Goal: Transaction & Acquisition: Purchase product/service

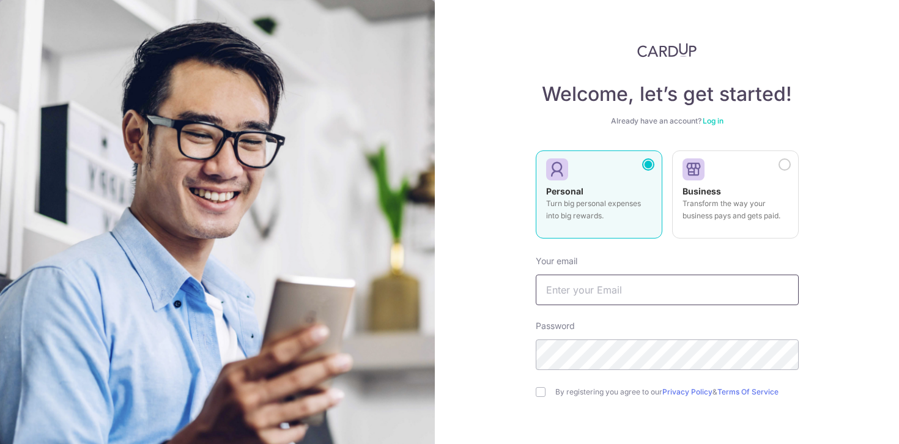
click at [644, 289] on input "text" at bounding box center [667, 290] width 263 height 31
type input "[EMAIL_ADDRESS][DOMAIN_NAME]"
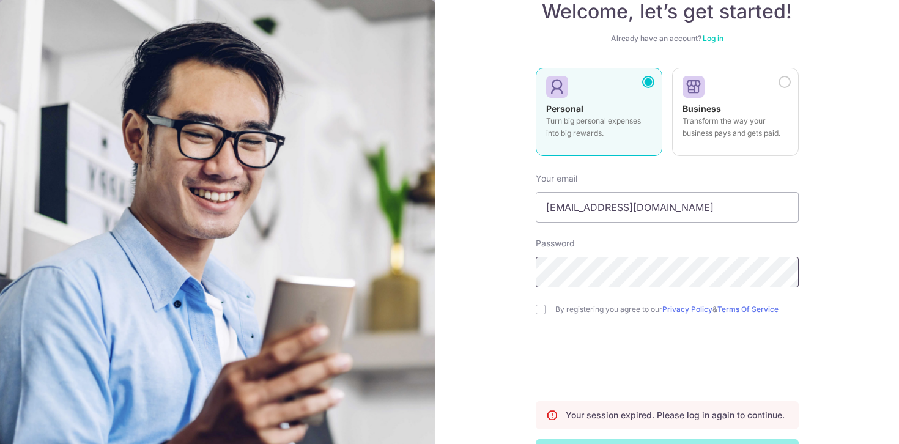
scroll to position [83, 0]
click at [540, 316] on div "By registering you agree to our Privacy Policy & Terms Of Service" at bounding box center [667, 309] width 263 height 15
click at [537, 305] on input "checkbox" at bounding box center [541, 310] width 10 height 10
checkbox input "true"
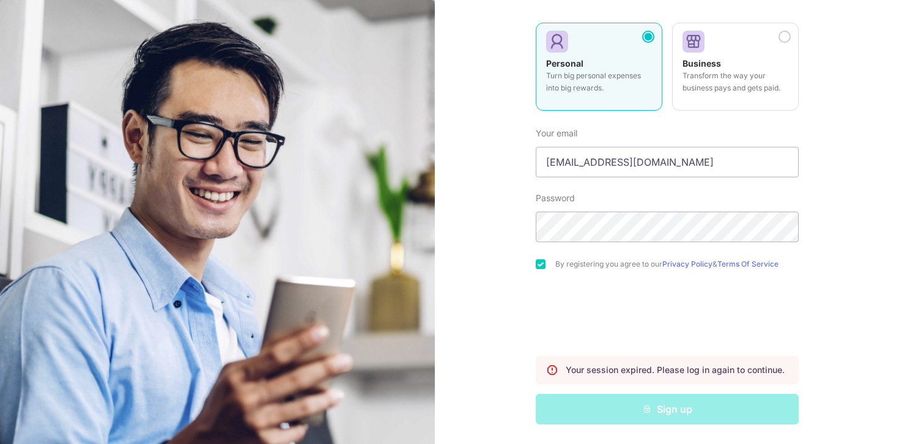
click at [631, 411] on div "Sign up" at bounding box center [668, 409] width 278 height 31
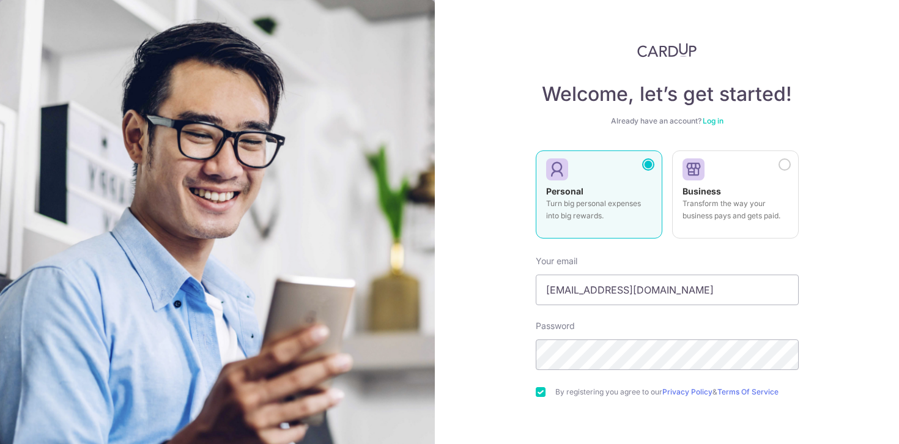
click at [718, 122] on link "Log in" at bounding box center [713, 120] width 21 height 9
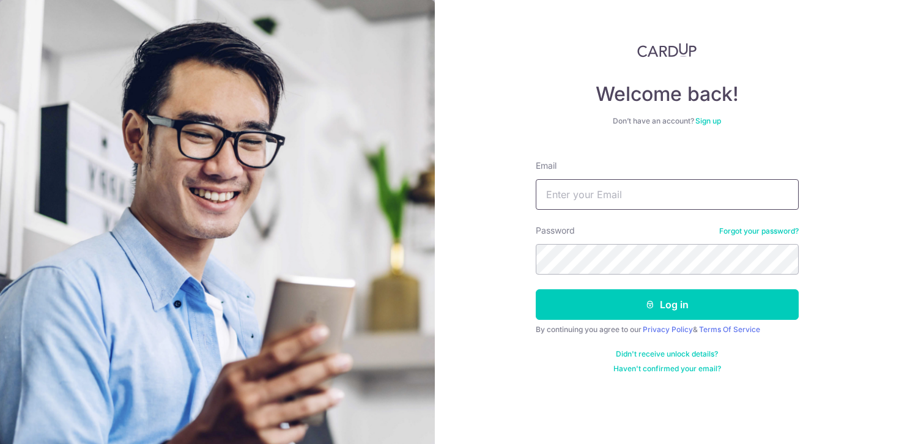
click at [628, 201] on input "Email" at bounding box center [667, 194] width 263 height 31
type input "[EMAIL_ADDRESS][DOMAIN_NAME]"
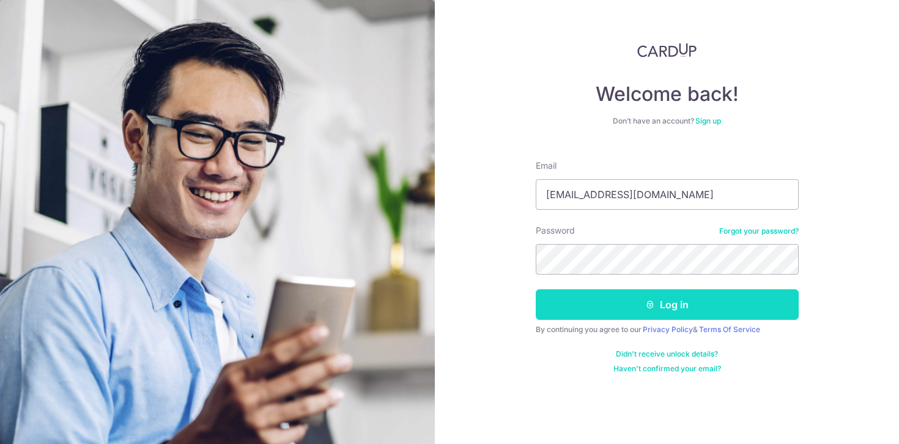
click at [678, 307] on button "Log in" at bounding box center [667, 304] width 263 height 31
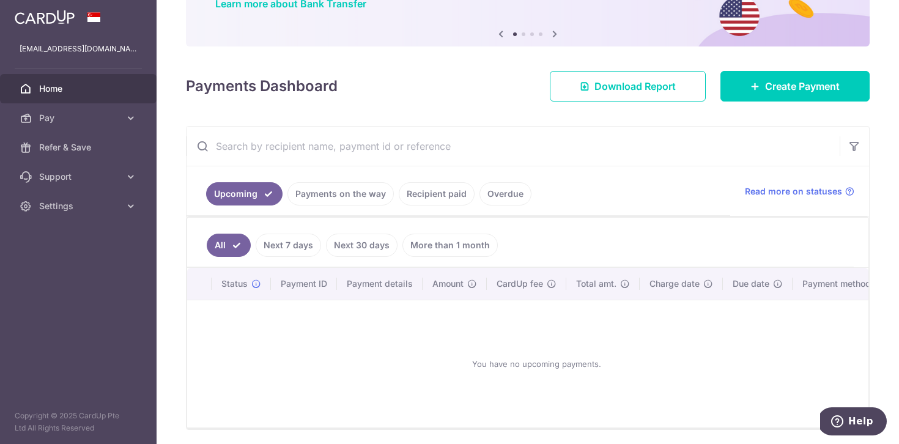
scroll to position [154, 0]
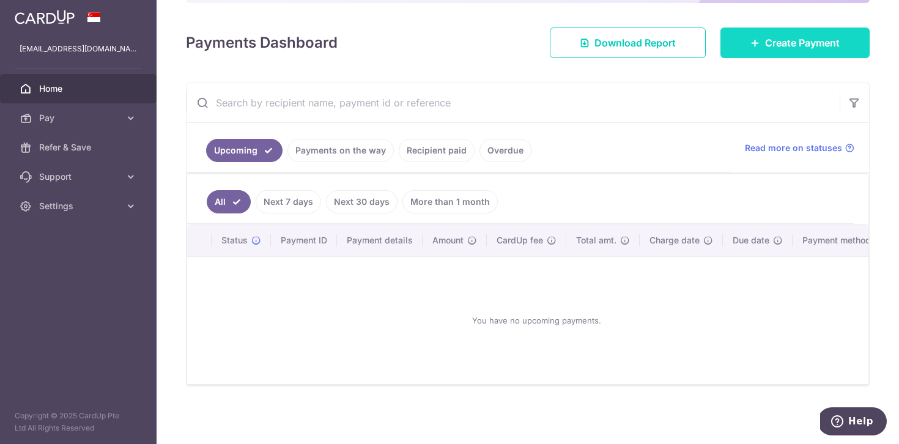
click at [786, 36] on span "Create Payment" at bounding box center [802, 42] width 75 height 15
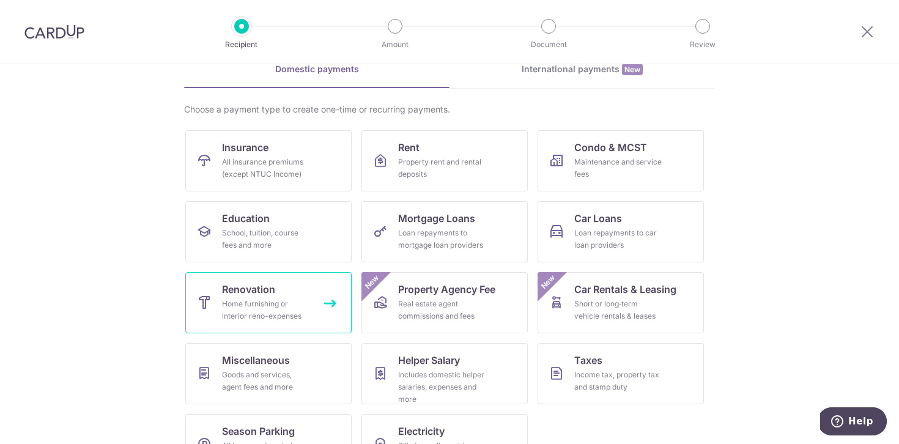
scroll to position [103, 0]
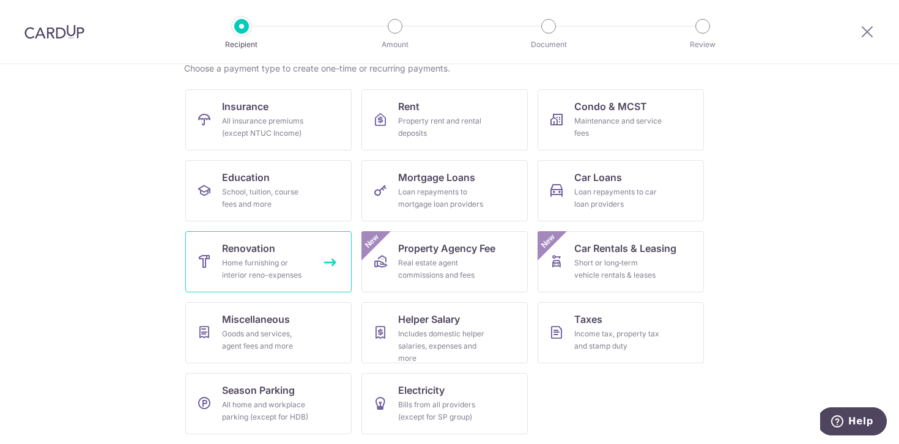
click at [249, 265] on div "Home furnishing or interior reno-expenses" at bounding box center [266, 269] width 88 height 24
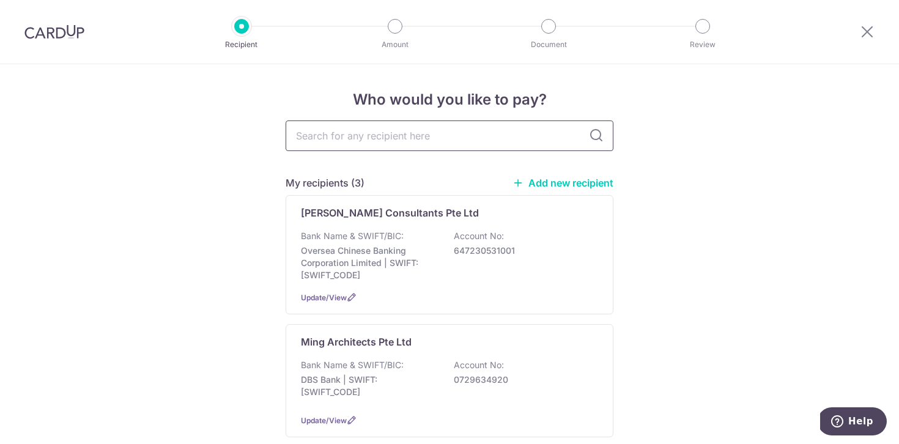
click at [448, 130] on input "text" at bounding box center [450, 136] width 328 height 31
click at [553, 184] on link "Add new recipient" at bounding box center [563, 183] width 101 height 12
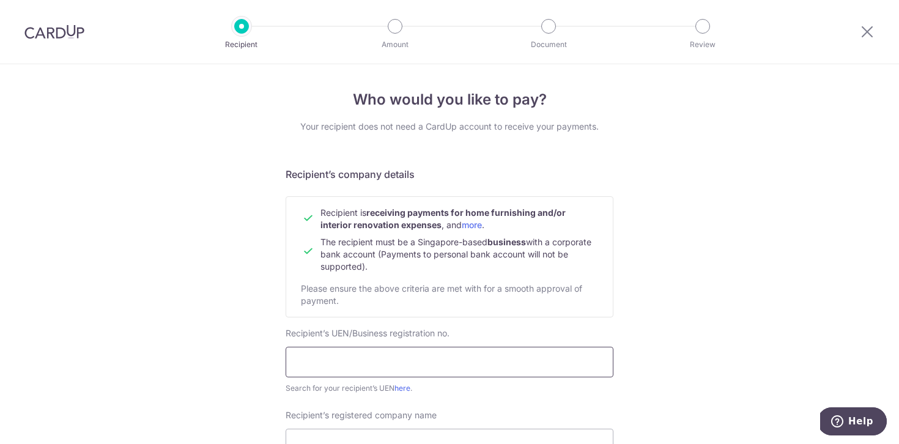
click at [388, 367] on input "text" at bounding box center [450, 362] width 328 height 31
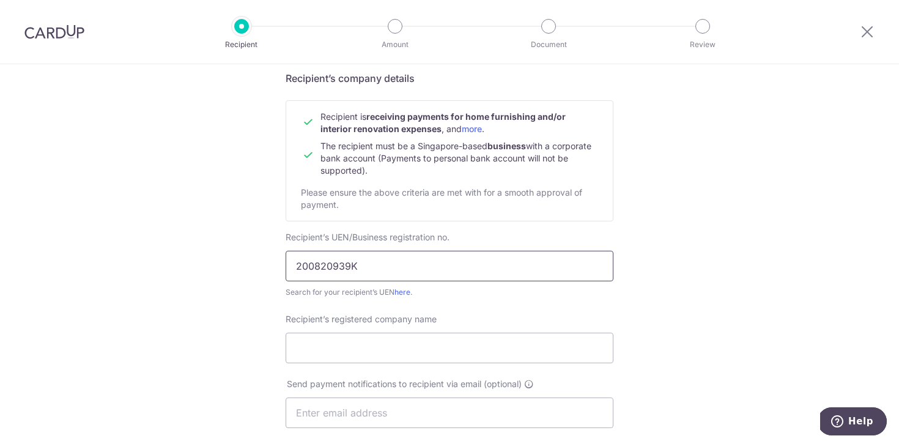
scroll to position [105, 0]
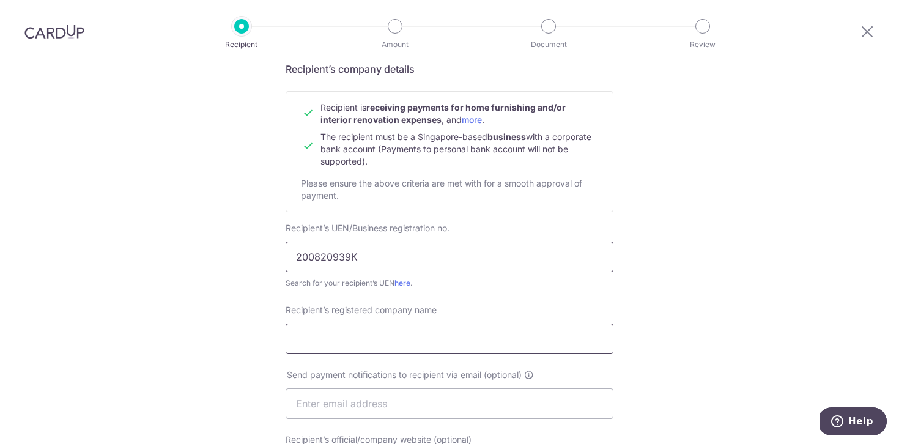
type input "200820939K"
click at [414, 348] on input "Recipient’s registered company name" at bounding box center [450, 339] width 328 height 31
type input "Hock Hwa Builders Pte Ltd"
click at [353, 408] on input "text" at bounding box center [450, 404] width 328 height 31
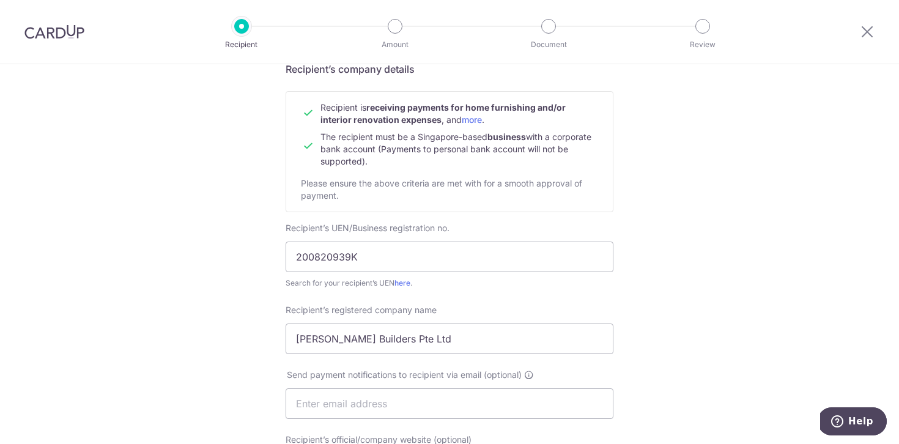
click at [755, 258] on div "Who would you like to pay? Your recipient does not need a CardUp account to rec…" at bounding box center [449, 419] width 899 height 920
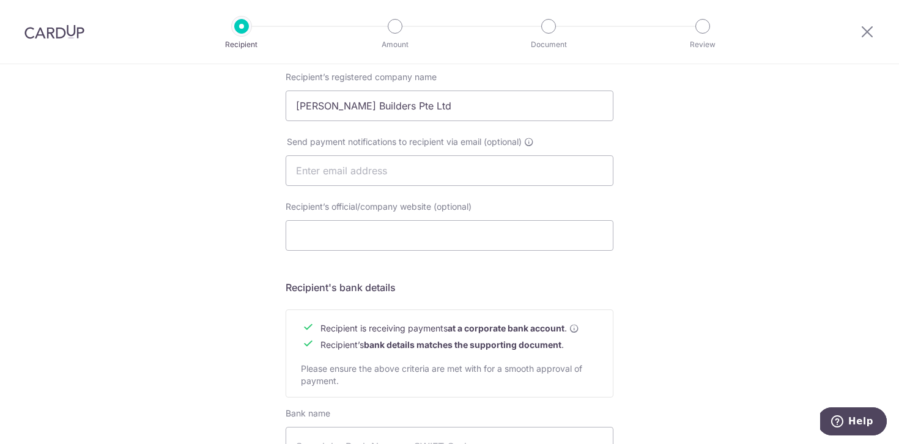
scroll to position [338, 0]
click at [317, 173] on input "text" at bounding box center [450, 171] width 328 height 31
click at [315, 171] on input "text" at bounding box center [450, 171] width 328 height 31
click at [306, 226] on input "Recipient’s official/company website (optional)" at bounding box center [450, 236] width 328 height 31
click at [830, 127] on div "Who would you like to pay? Your recipient does not need a CardUp account to rec…" at bounding box center [449, 186] width 899 height 920
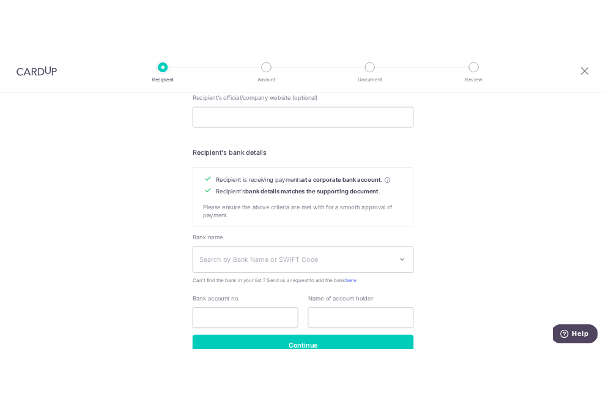
scroll to position [473, 0]
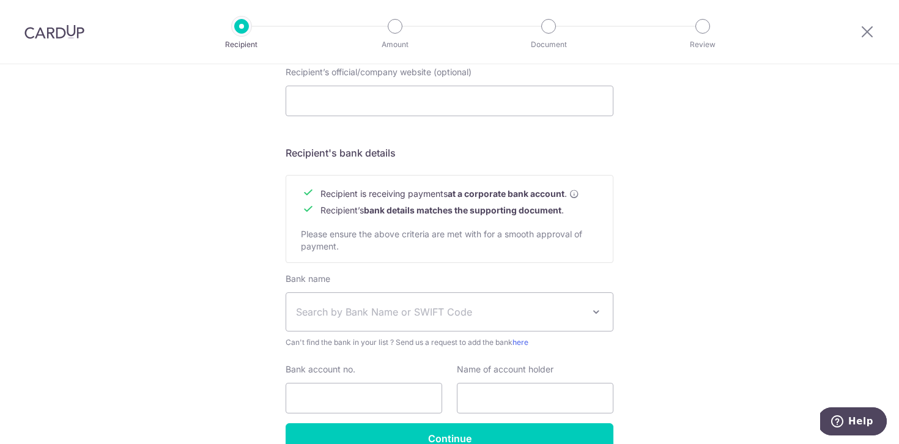
click at [389, 324] on span "Search by Bank Name or SWIFT Code" at bounding box center [449, 312] width 327 height 38
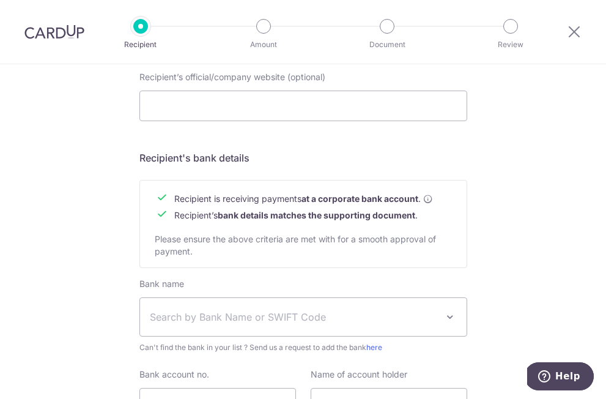
click at [284, 321] on span "Search by Bank Name or SWIFT Code" at bounding box center [294, 317] width 288 height 15
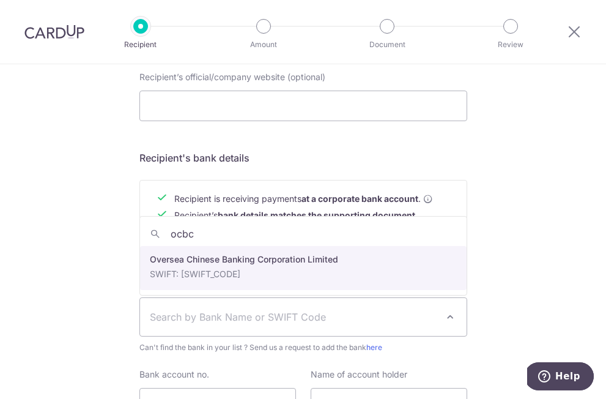
type input "ocbc"
select select "12"
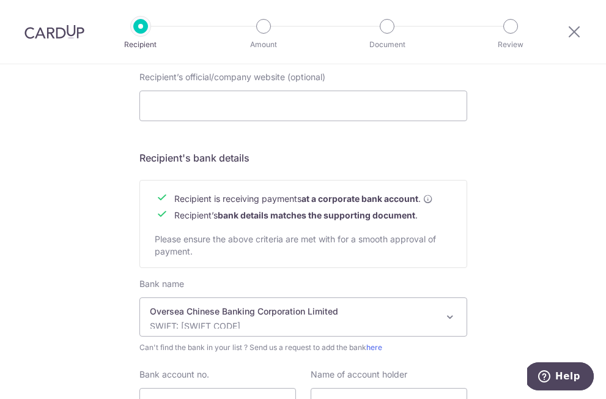
scroll to position [591, 0]
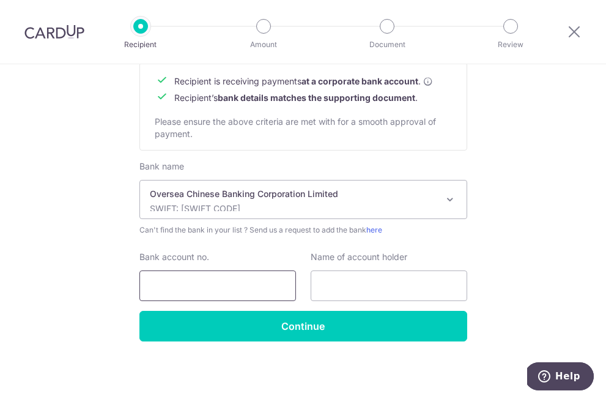
click at [204, 294] on input "Bank account no." at bounding box center [218, 285] width 157 height 31
type input "614866176001"
click at [337, 302] on div "Bank name Select Bank UBS AG ANEXT BANK PTE LTD Australia & New Zealand Banking…" at bounding box center [304, 235] width 328 height 151
click at [337, 295] on input "text" at bounding box center [389, 285] width 157 height 31
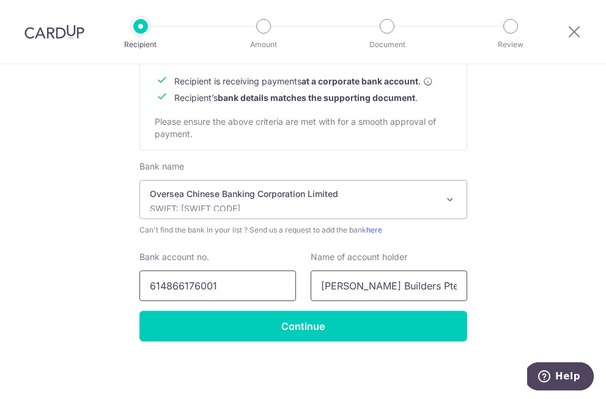
type input "Hock Hwa Builders Pte Ltd"
click at [170, 288] on input "614866176001" at bounding box center [218, 285] width 157 height 31
click at [185, 284] on input "614866176001" at bounding box center [218, 285] width 157 height 31
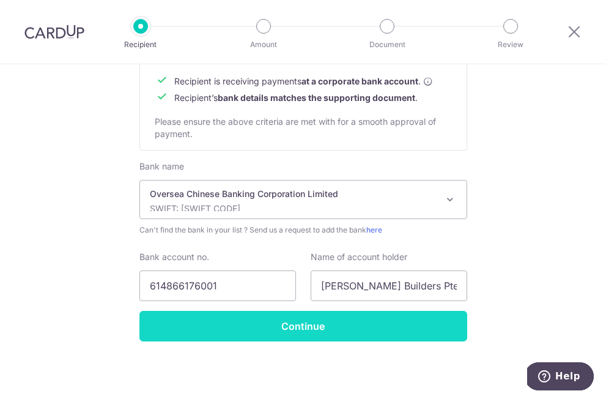
click at [262, 326] on input "Continue" at bounding box center [304, 326] width 328 height 31
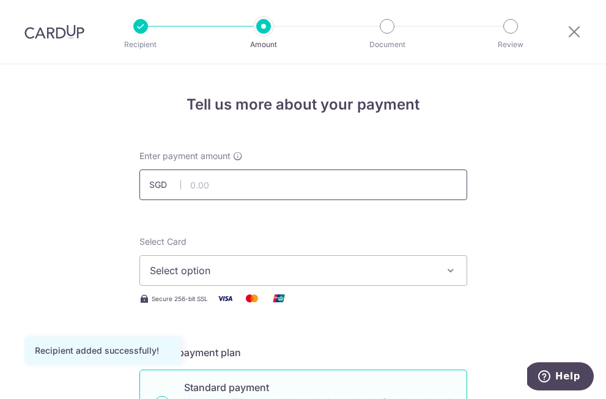
click at [333, 188] on input "text" at bounding box center [304, 184] width 328 height 31
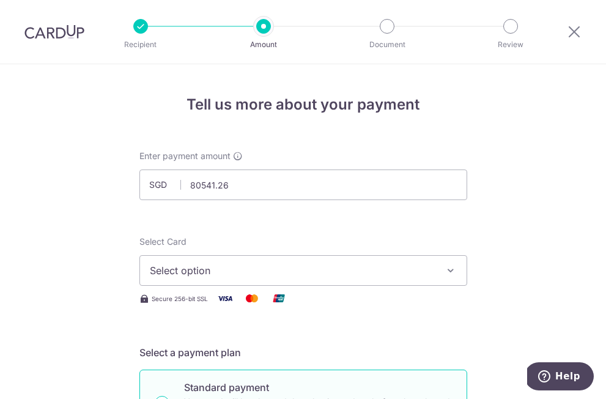
type input "80,541.26"
click at [306, 274] on span "Select option" at bounding box center [292, 270] width 285 height 15
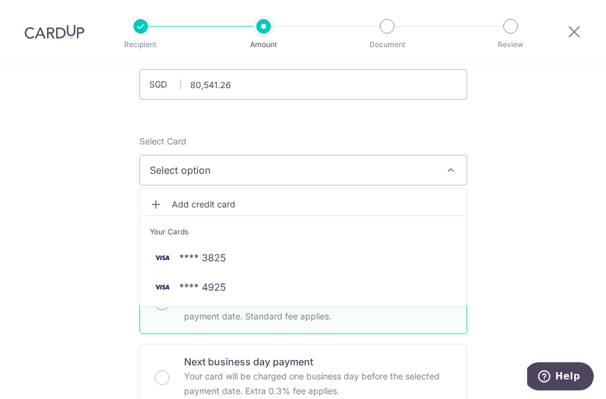
scroll to position [100, 0]
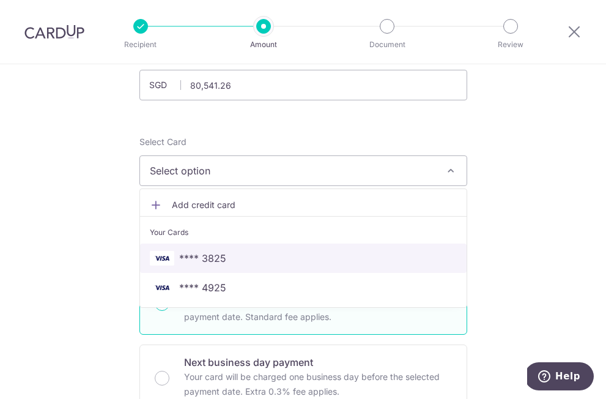
click at [265, 253] on span "**** 3825" at bounding box center [303, 258] width 307 height 15
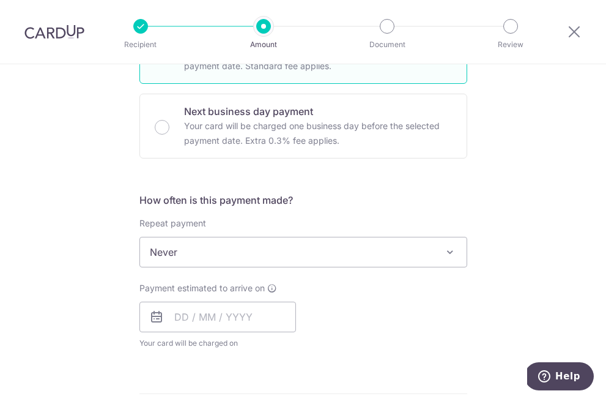
scroll to position [352, 0]
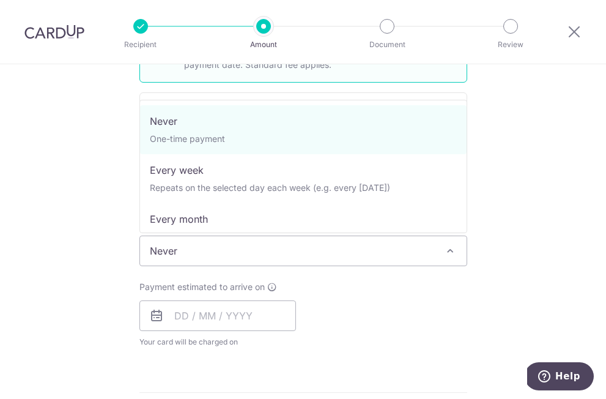
click at [351, 252] on span "Never" at bounding box center [303, 250] width 327 height 29
click at [351, 253] on span "Never" at bounding box center [303, 250] width 327 height 29
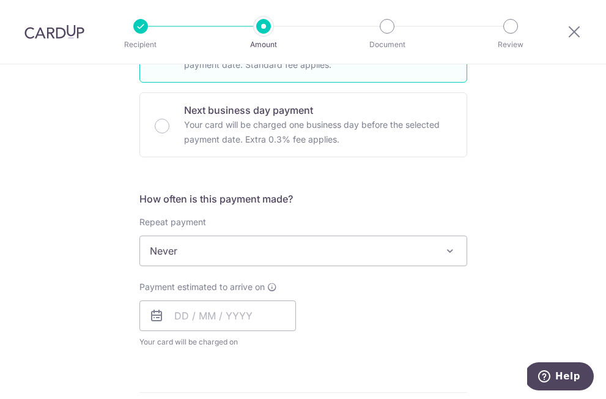
click at [281, 253] on span "Never" at bounding box center [303, 250] width 327 height 29
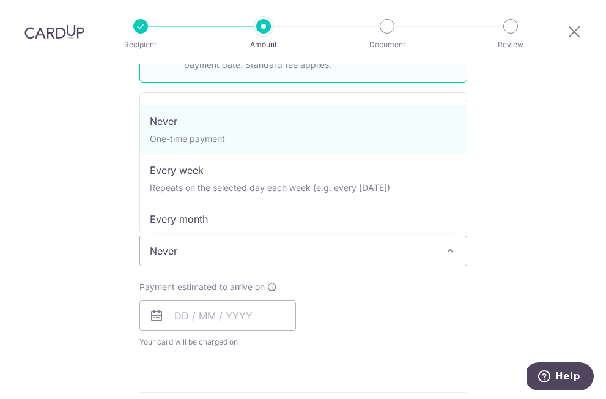
click at [281, 253] on span "Never" at bounding box center [303, 250] width 327 height 29
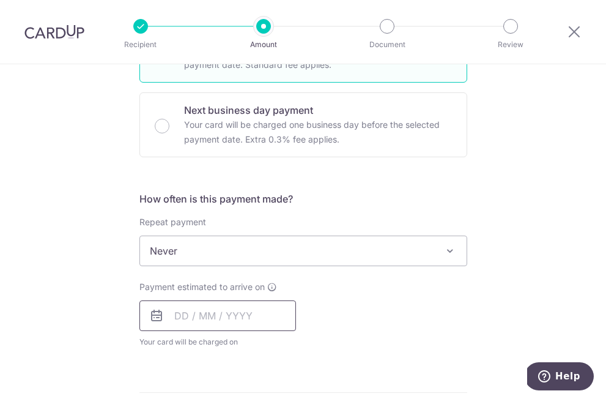
click at [218, 311] on input "text" at bounding box center [218, 315] width 157 height 31
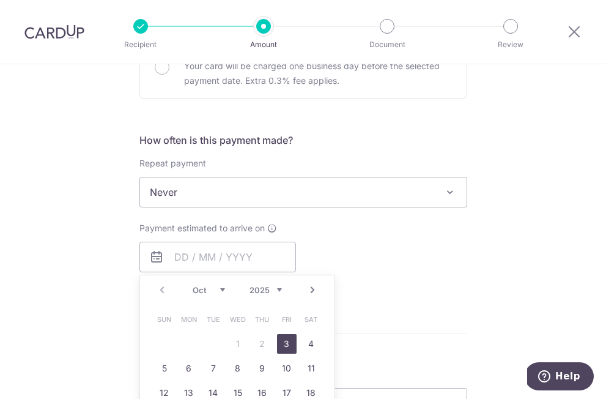
click at [285, 346] on link "3" at bounding box center [287, 344] width 20 height 20
type input "03/10/2025"
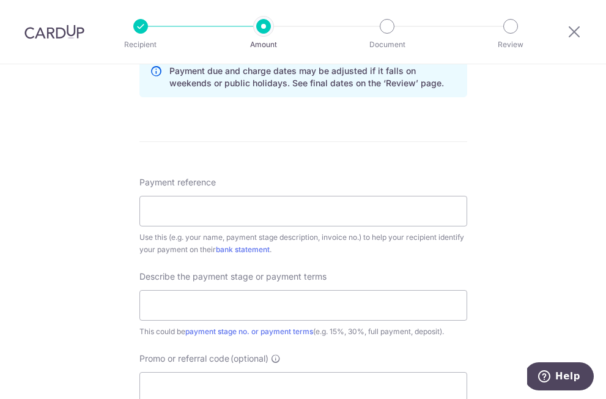
scroll to position [652, 0]
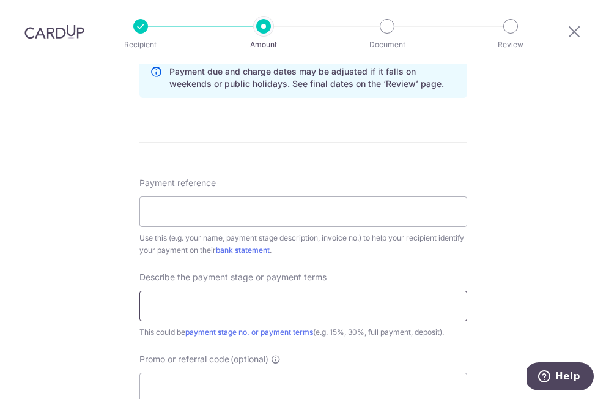
click at [281, 308] on input "text" at bounding box center [304, 306] width 328 height 31
type input "Payment Stage 1"
click at [167, 220] on input "Payment reference" at bounding box center [304, 211] width 328 height 31
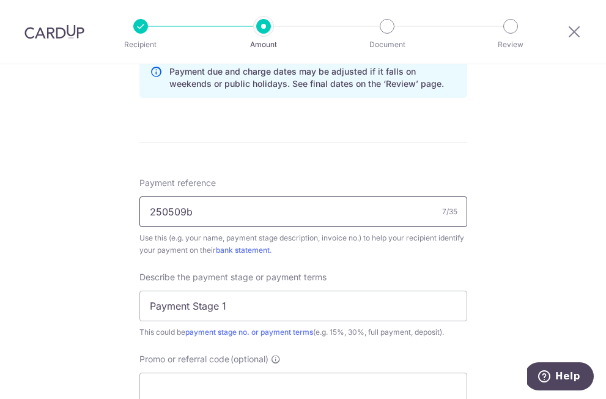
type input "250509b"
click at [503, 267] on div "Tell us more about your payment Enter payment amount SGD 80,541.26 80541.26 Rec…" at bounding box center [303, 34] width 606 height 1245
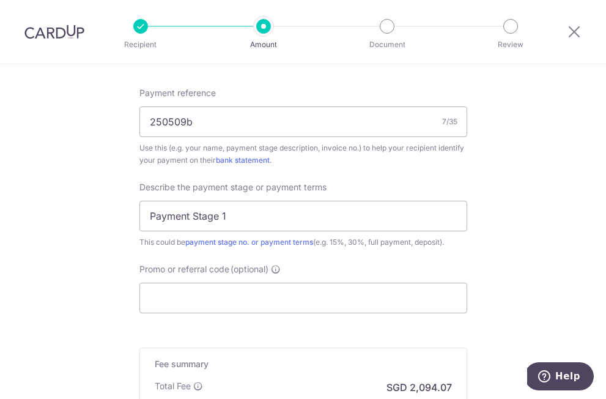
scroll to position [743, 0]
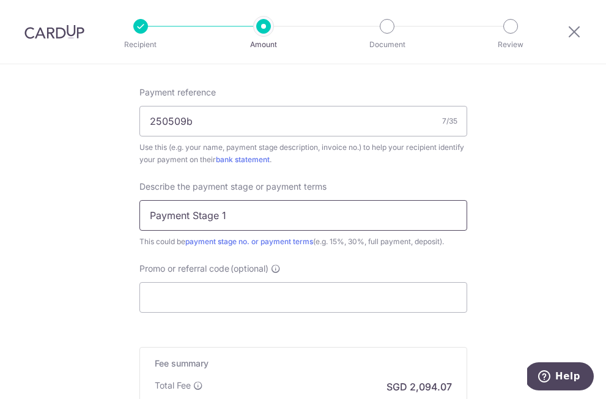
click at [145, 217] on input "Payment Stage 1" at bounding box center [304, 215] width 328 height 31
click at [154, 217] on input "Payment Stage 1" at bounding box center [304, 215] width 328 height 31
click at [272, 223] on input "Progress Payment Stage 1" at bounding box center [304, 215] width 328 height 31
type input "Progress Payment Stage 1"
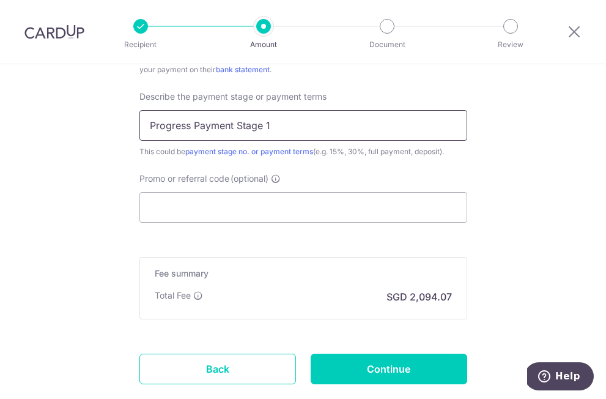
scroll to position [828, 0]
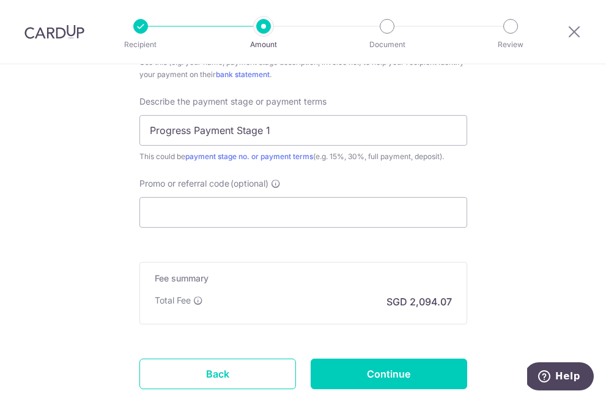
click at [335, 190] on div "Promo or referral code (optional) The discounted fee will be shown on the revie…" at bounding box center [304, 202] width 328 height 50
click at [329, 215] on input "Promo or referral code (optional)" at bounding box center [304, 212] width 328 height 31
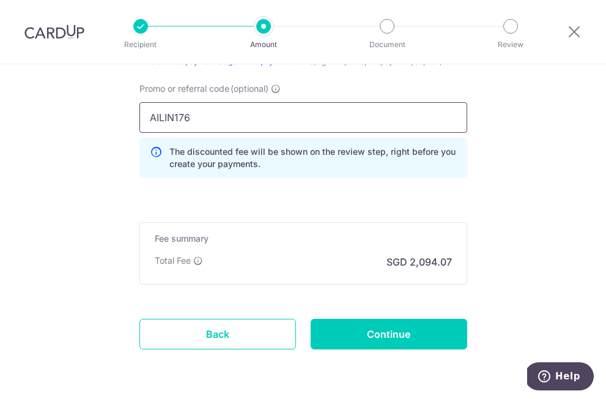
scroll to position [954, 0]
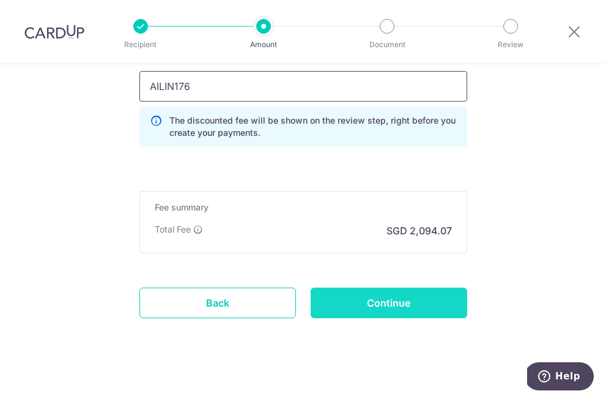
type input "AILIN176"
click at [399, 301] on input "Continue" at bounding box center [389, 303] width 157 height 31
type input "Create Schedule"
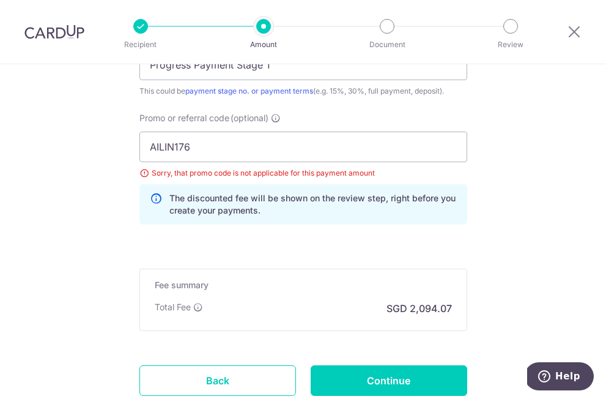
scroll to position [890, 0]
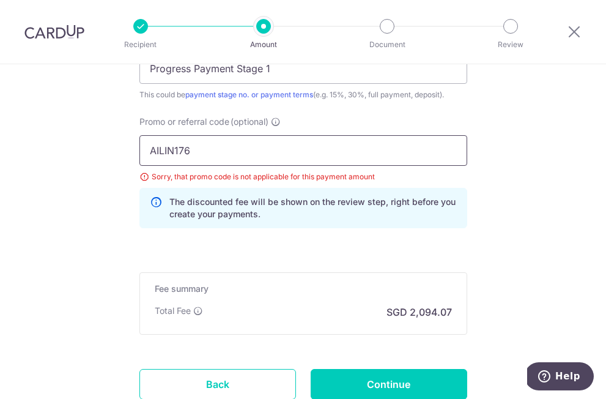
click at [176, 153] on input "AILIN176" at bounding box center [304, 150] width 328 height 31
type input "80,541.26"
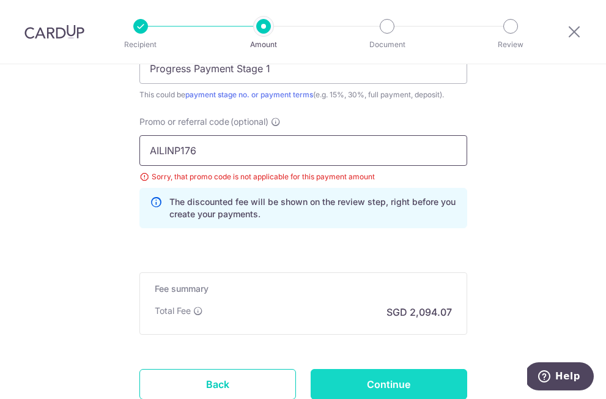
type input "AILINP176"
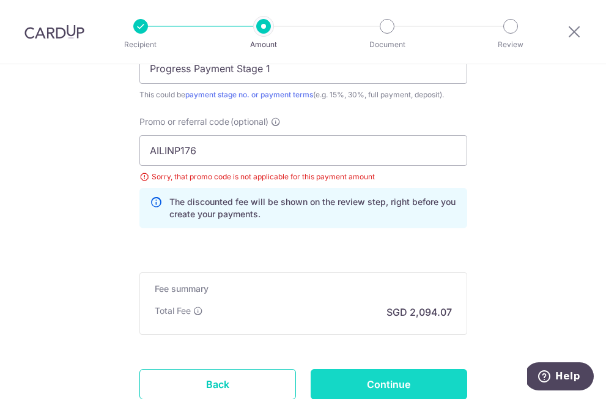
click at [409, 375] on input "Continue" at bounding box center [389, 384] width 157 height 31
type input "Update Schedule"
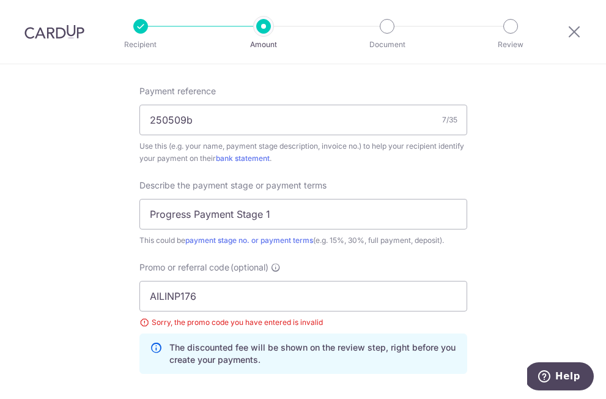
scroll to position [743, 0]
click at [574, 40] on div at bounding box center [575, 32] width 64 height 64
click at [573, 34] on icon at bounding box center [574, 31] width 15 height 15
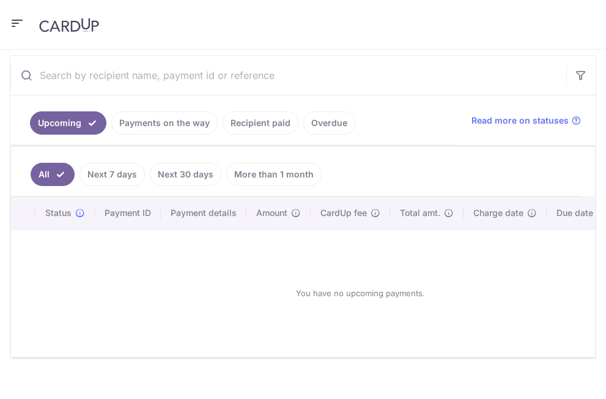
scroll to position [268, 0]
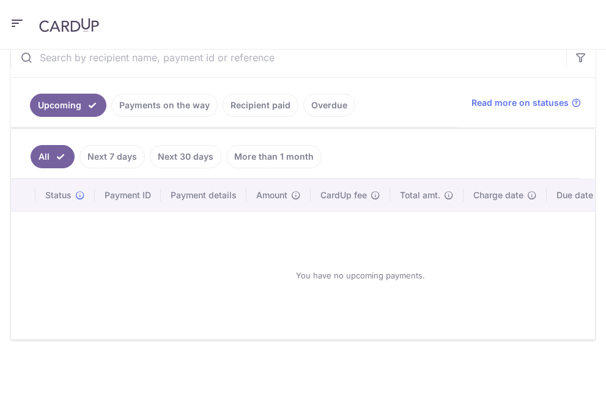
click at [103, 155] on link "Next 7 days" at bounding box center [112, 156] width 65 height 23
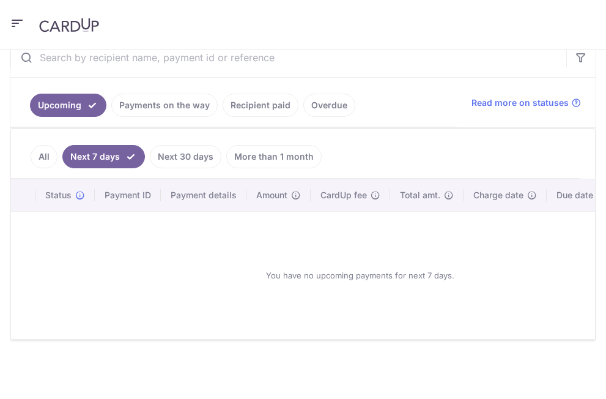
click at [148, 107] on link "Payments on the way" at bounding box center [164, 105] width 106 height 23
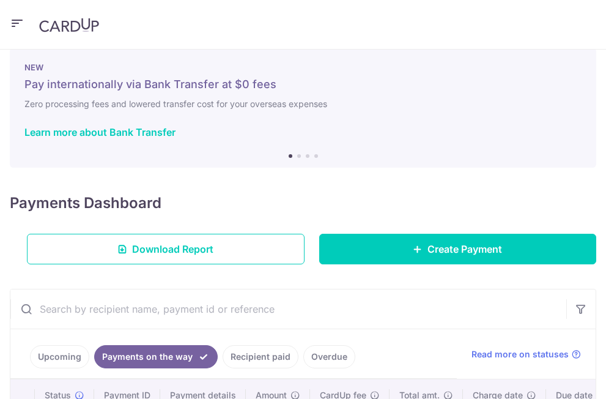
scroll to position [0, 0]
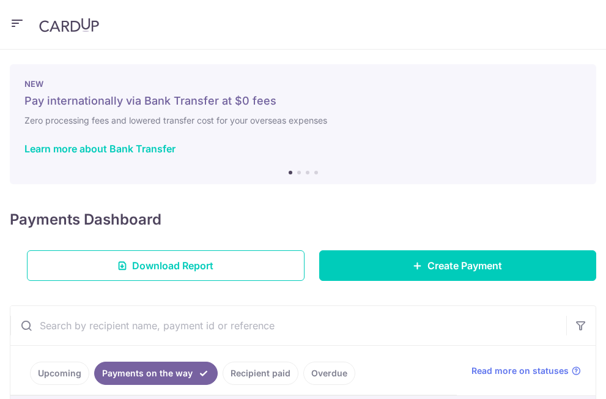
click at [19, 23] on icon "button" at bounding box center [17, 23] width 15 height 15
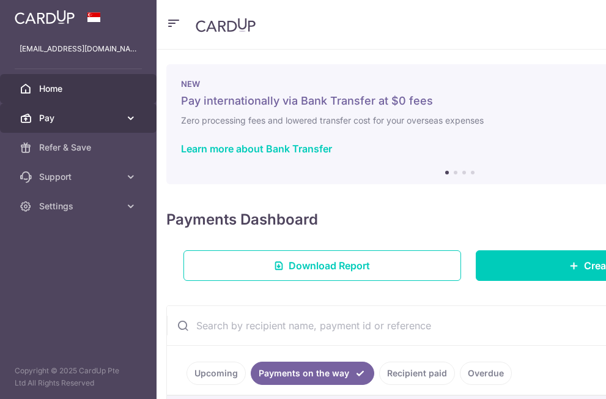
click at [101, 120] on span "Pay" at bounding box center [79, 118] width 81 height 12
click at [125, 124] on link "Pay" at bounding box center [78, 117] width 157 height 29
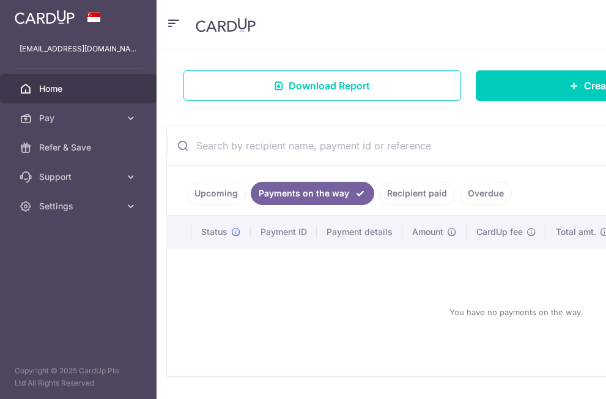
scroll to position [216, 0]
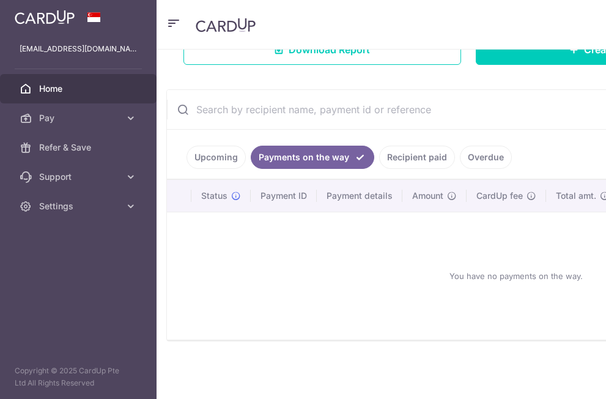
click at [327, 294] on div "You have no payments on the way." at bounding box center [516, 276] width 669 height 108
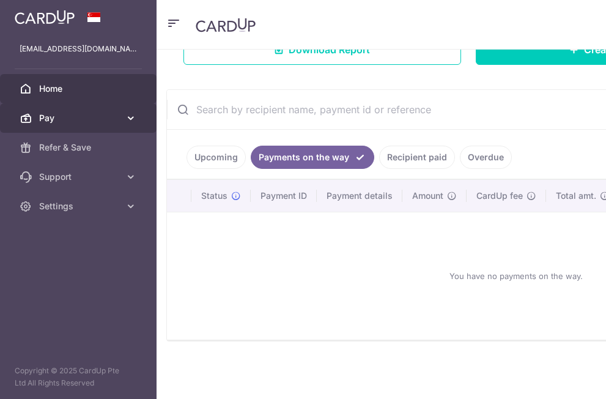
click at [122, 118] on link "Pay" at bounding box center [78, 117] width 157 height 29
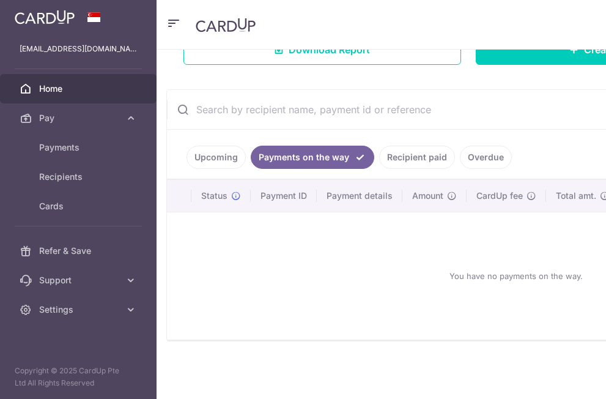
click at [421, 158] on link "Recipient paid" at bounding box center [417, 157] width 76 height 23
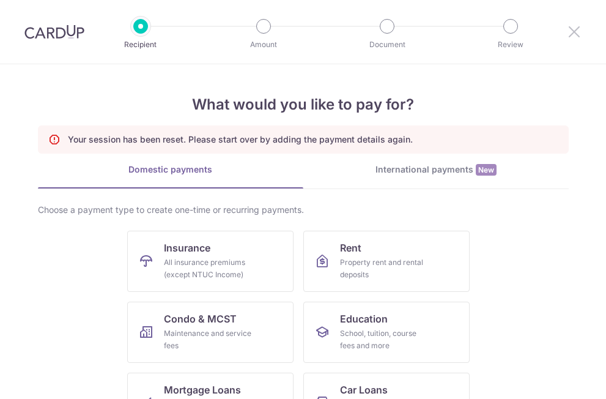
click at [575, 31] on icon at bounding box center [574, 31] width 15 height 15
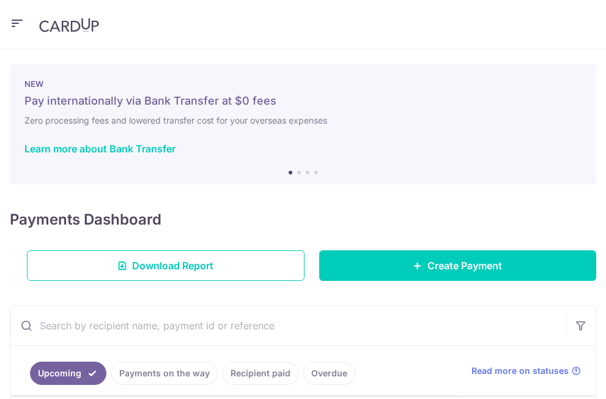
scroll to position [132, 0]
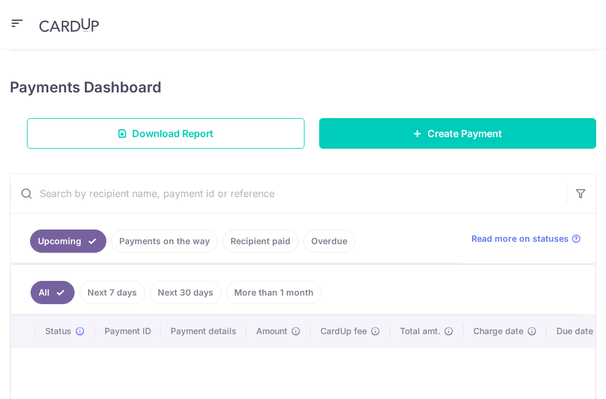
click at [169, 242] on link "Payments on the way" at bounding box center [164, 240] width 106 height 23
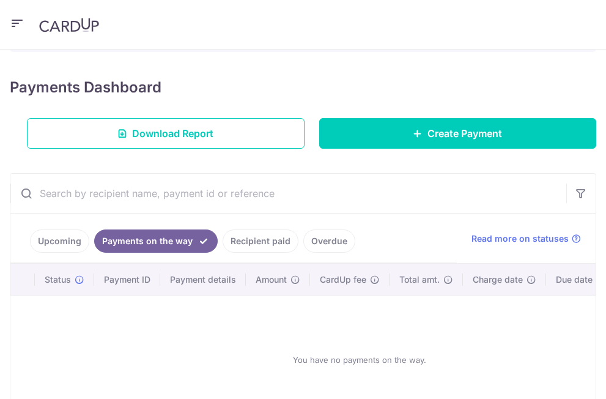
click at [244, 241] on link "Recipient paid" at bounding box center [261, 240] width 76 height 23
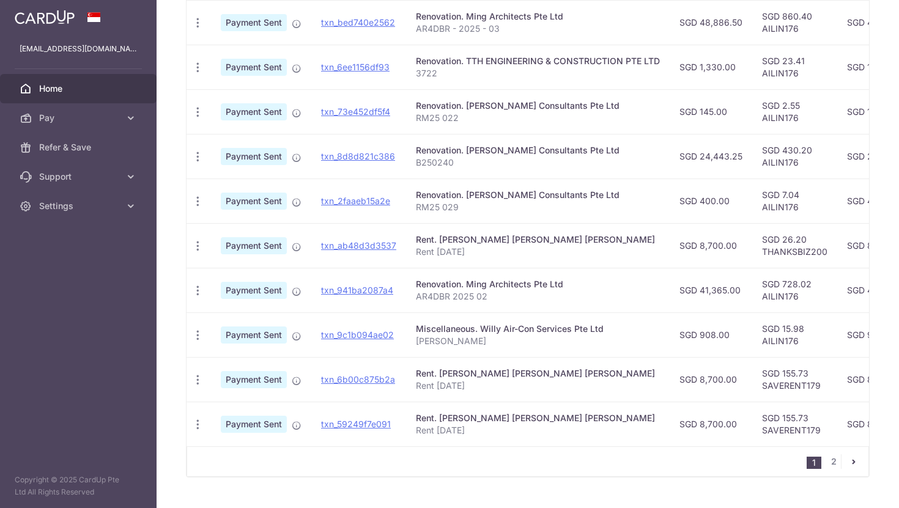
scroll to position [0, 0]
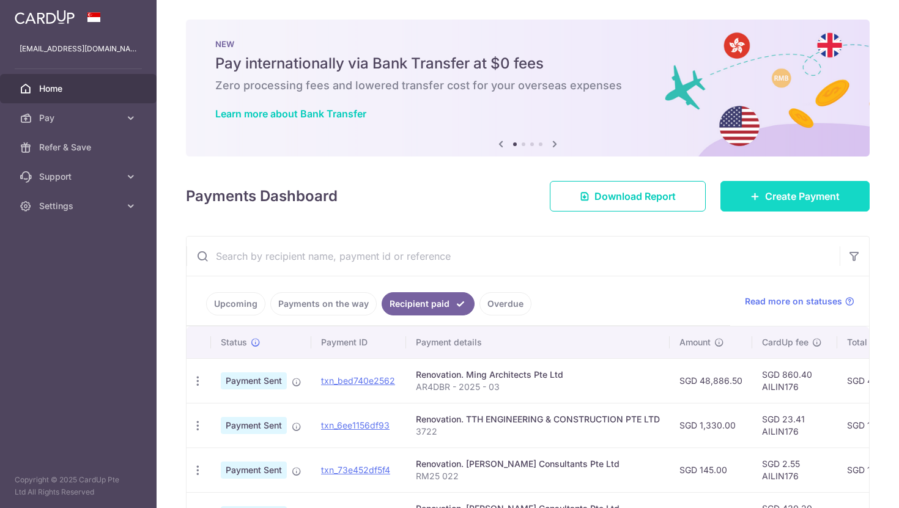
click at [606, 195] on span "Create Payment" at bounding box center [802, 196] width 75 height 15
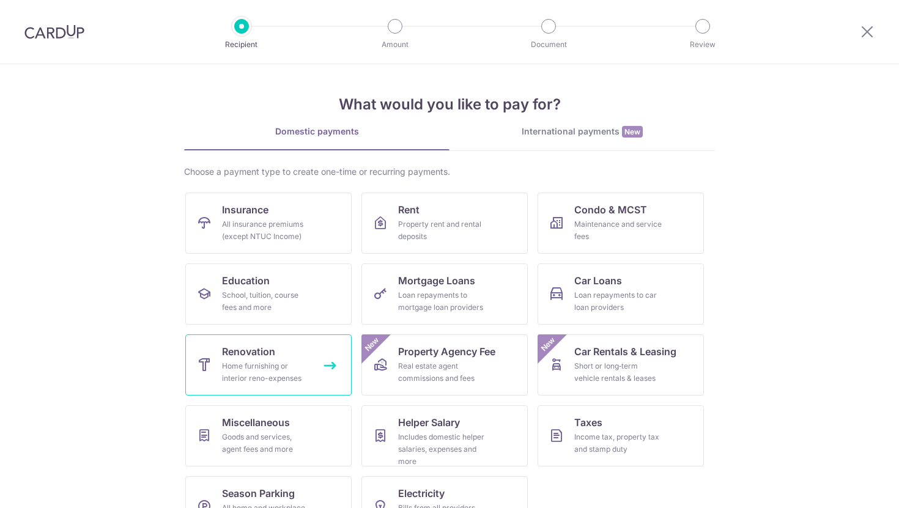
click at [271, 375] on div "Home furnishing or interior reno-expenses" at bounding box center [266, 372] width 88 height 24
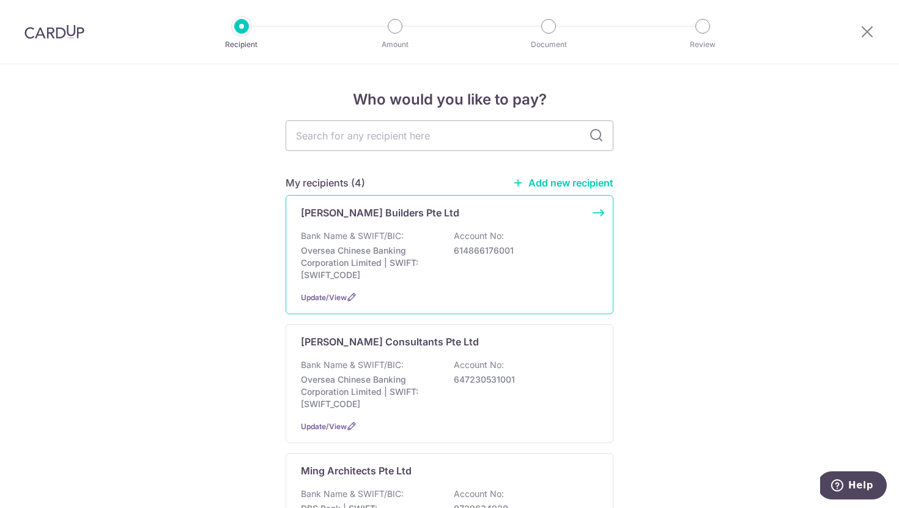
click at [387, 240] on p "Bank Name & SWIFT/BIC:" at bounding box center [352, 236] width 103 height 12
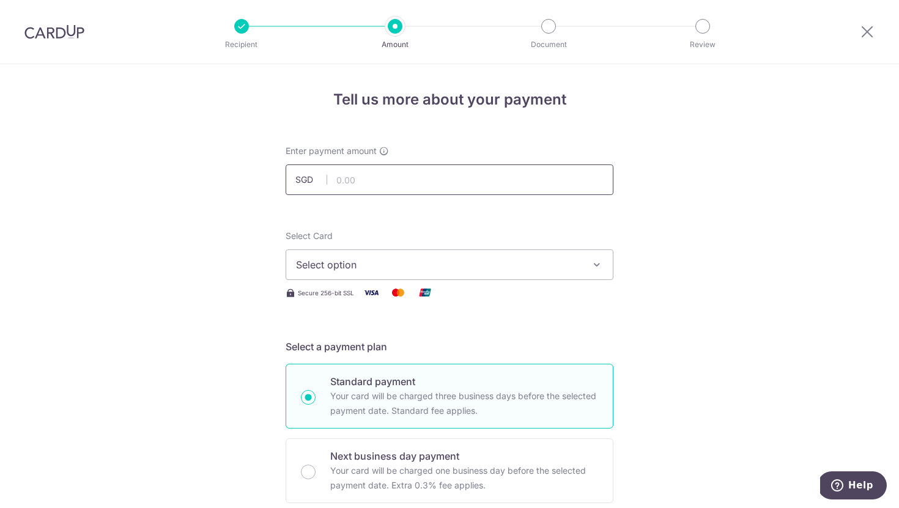
click at [361, 185] on input "text" at bounding box center [450, 180] width 328 height 31
type input "80,541.26"
click at [352, 266] on span "Select option" at bounding box center [438, 265] width 285 height 15
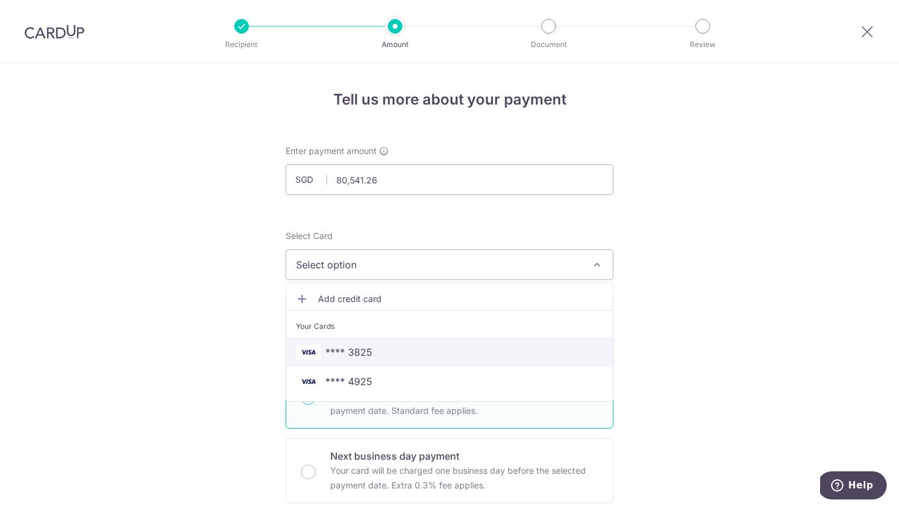
click at [357, 357] on span "**** 3825" at bounding box center [349, 352] width 47 height 15
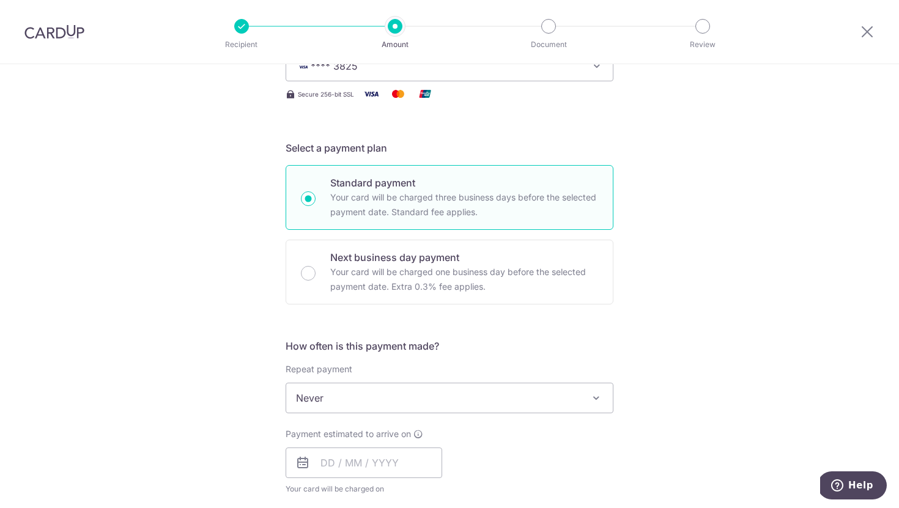
scroll to position [201, 0]
click at [364, 459] on input "text" at bounding box center [364, 460] width 157 height 31
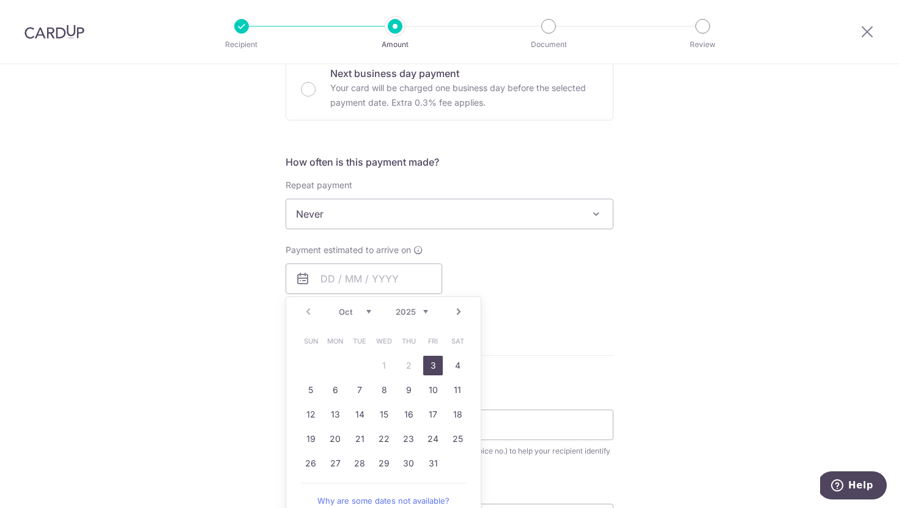
click at [432, 365] on link "3" at bounding box center [433, 366] width 20 height 20
type input "[DATE]"
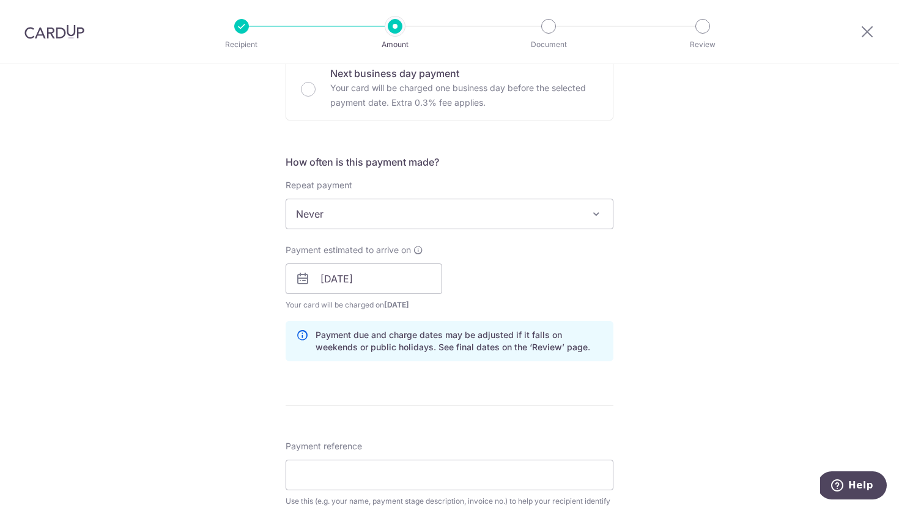
scroll to position [486, 0]
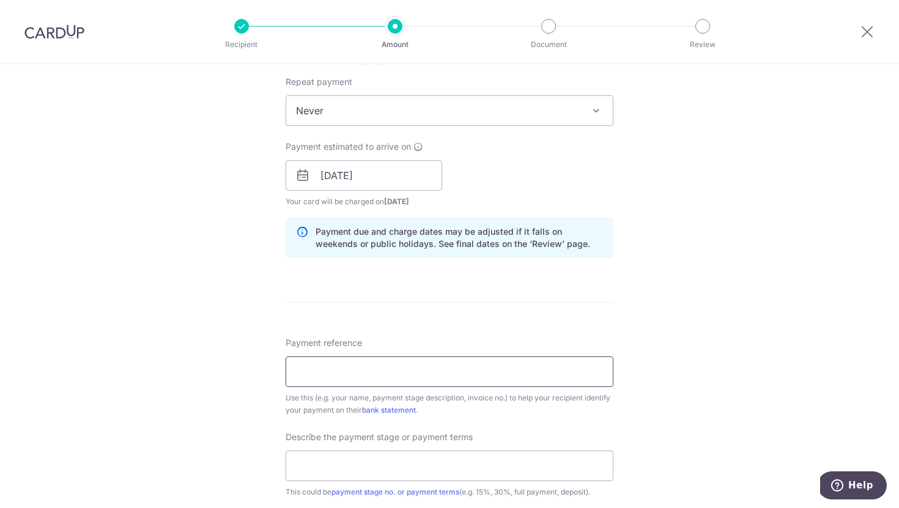
click at [362, 374] on input "Payment reference" at bounding box center [450, 372] width 328 height 31
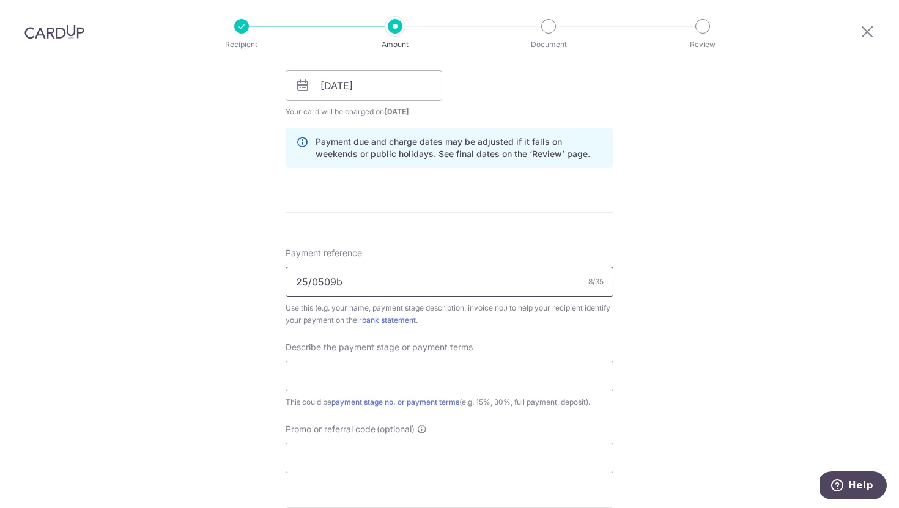
scroll to position [590, 0]
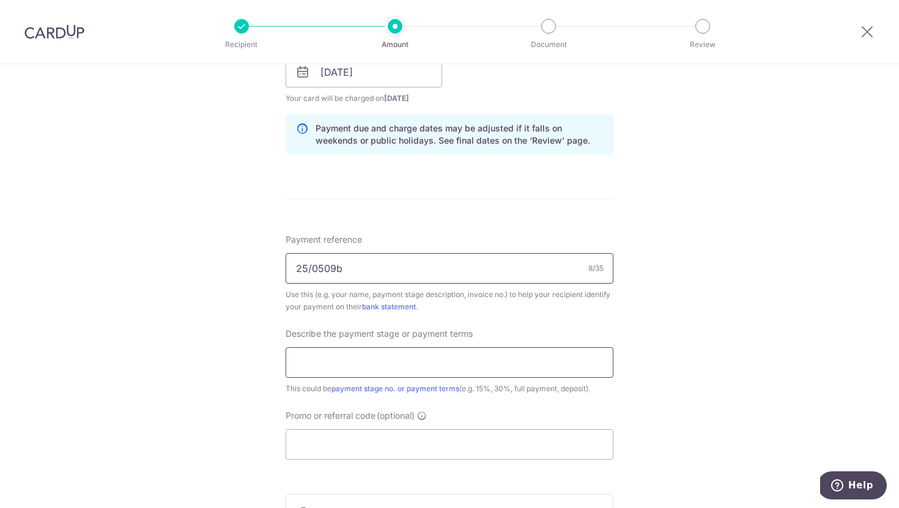
type input "25/0509b"
click at [392, 376] on input "text" at bounding box center [450, 363] width 328 height 31
type input "Progress Payment Stage 1"
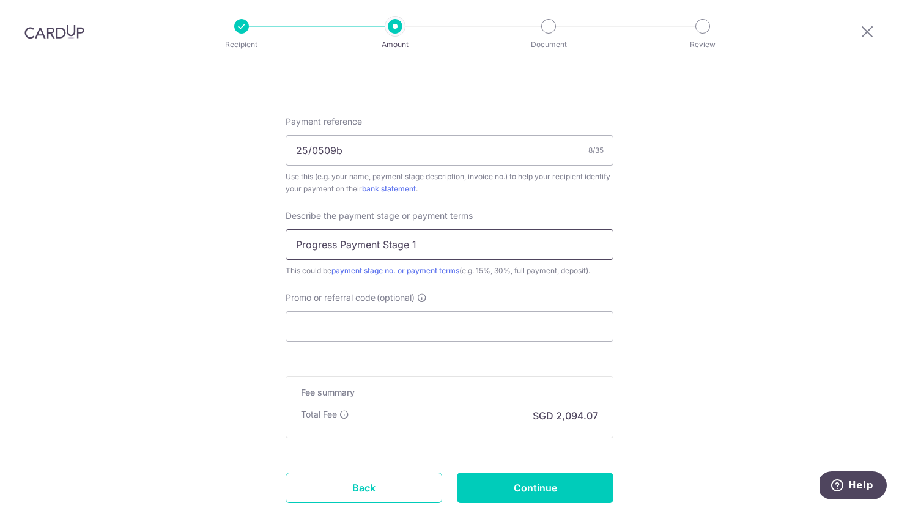
scroll to position [707, 0]
click at [450, 340] on input "Promo or referral code (optional)" at bounding box center [450, 327] width 328 height 31
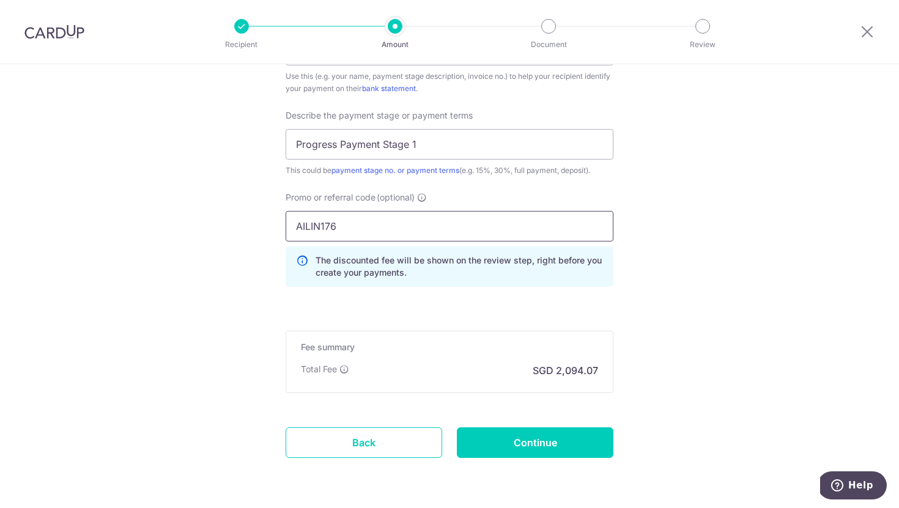
scroll to position [808, 0]
type input "AILIN176"
click at [529, 442] on input "Continue" at bounding box center [535, 443] width 157 height 31
type input "Create Schedule"
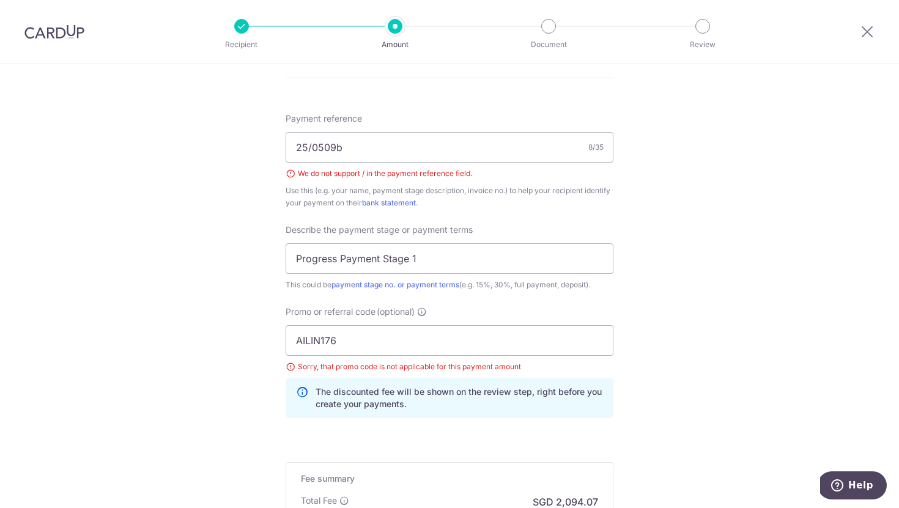
scroll to position [699, 0]
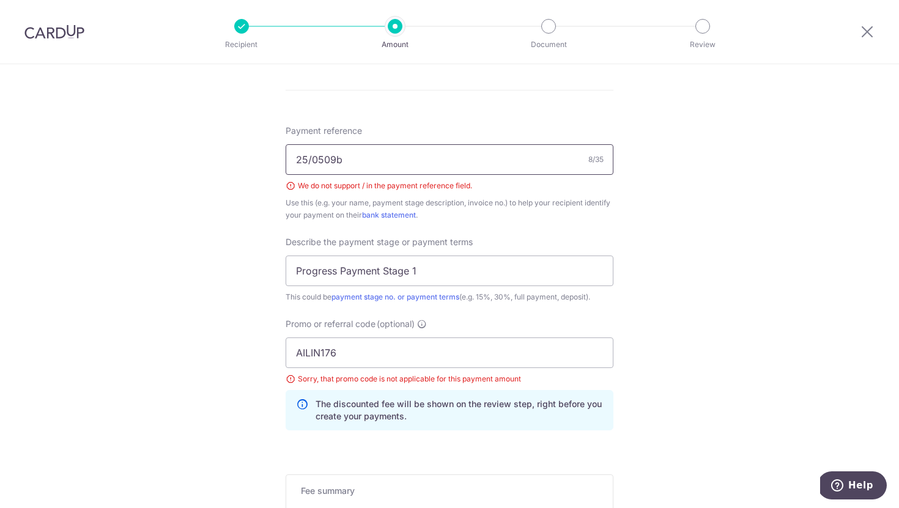
click at [315, 157] on input "25/0509b" at bounding box center [450, 159] width 328 height 31
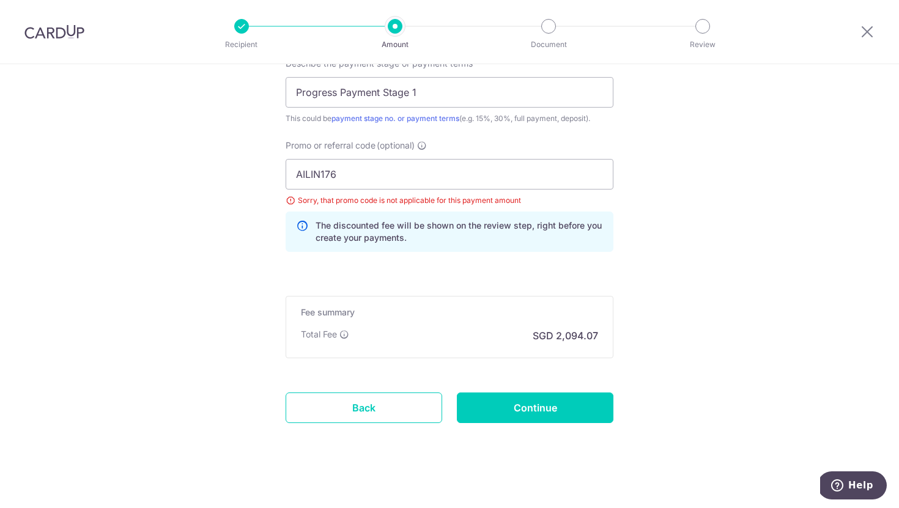
scroll to position [879, 0]
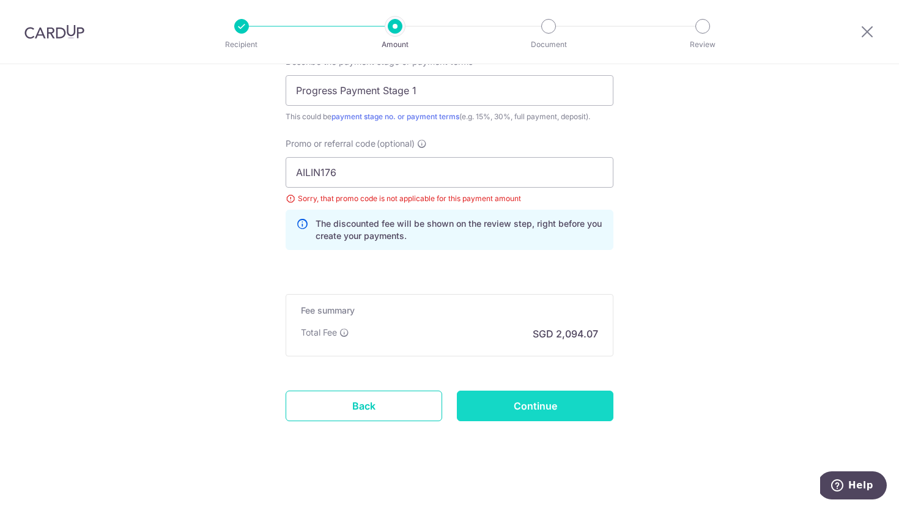
type input "250509b"
click at [548, 411] on input "Continue" at bounding box center [535, 406] width 157 height 31
type input "Create Schedule"
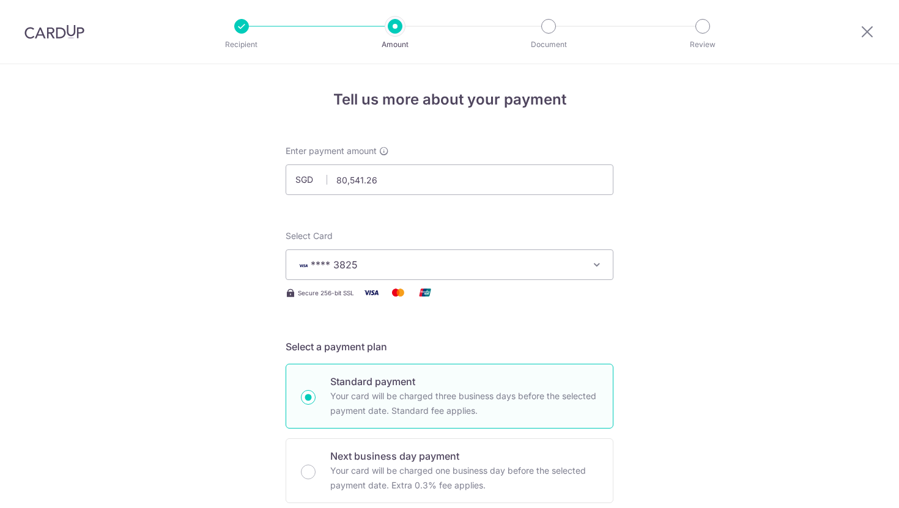
scroll to position [867, 0]
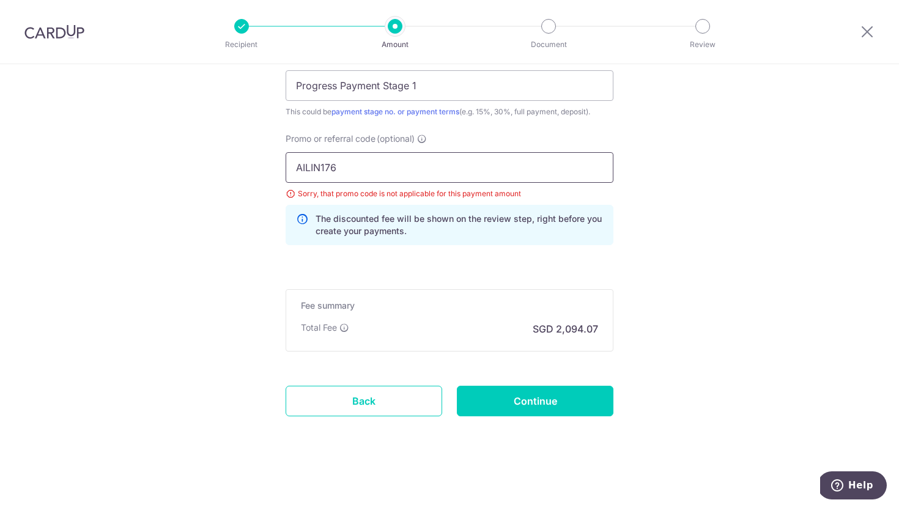
click at [573, 166] on input "AILIN176" at bounding box center [450, 167] width 328 height 31
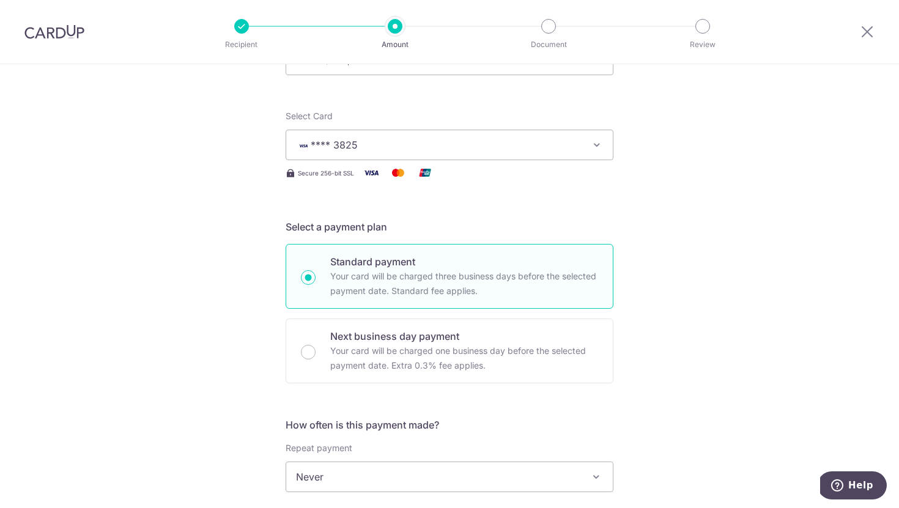
scroll to position [0, 0]
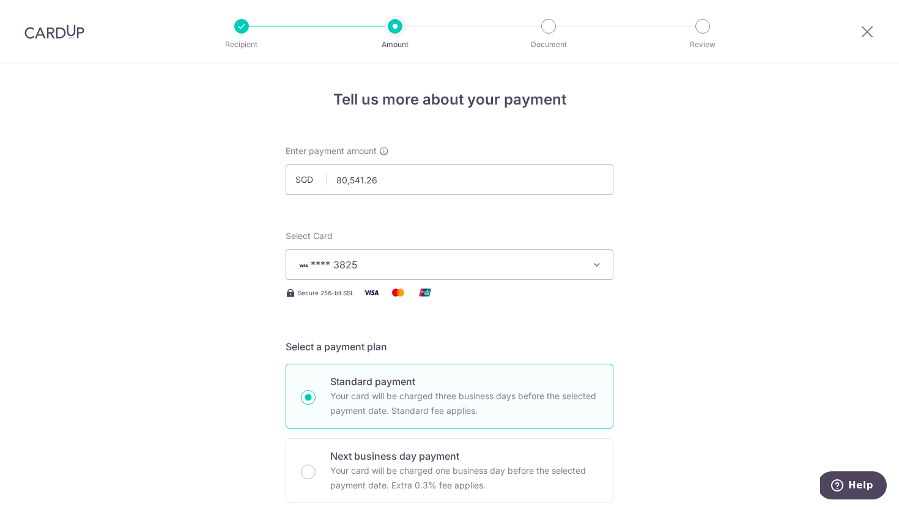
click at [866, 41] on div at bounding box center [868, 32] width 64 height 64
click at [866, 31] on icon at bounding box center [867, 31] width 15 height 15
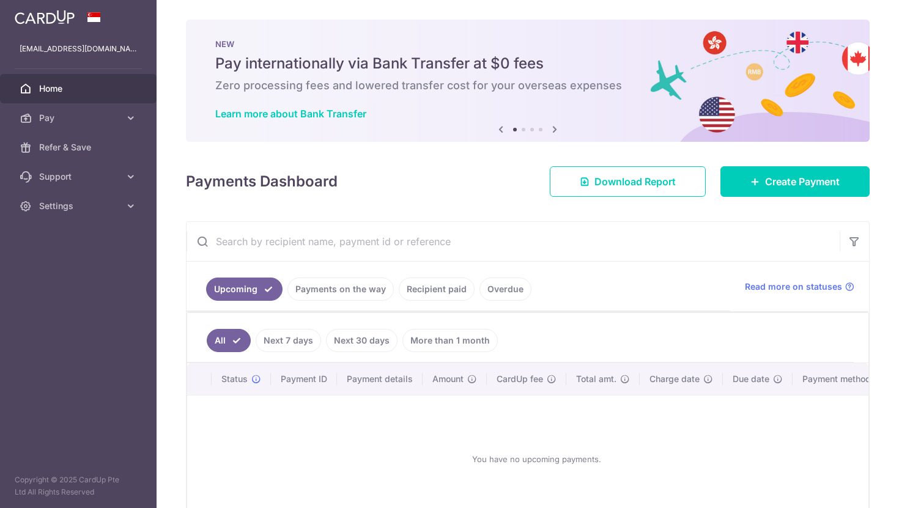
click at [443, 289] on link "Recipient paid" at bounding box center [437, 289] width 76 height 23
